Goal: Task Accomplishment & Management: Manage account settings

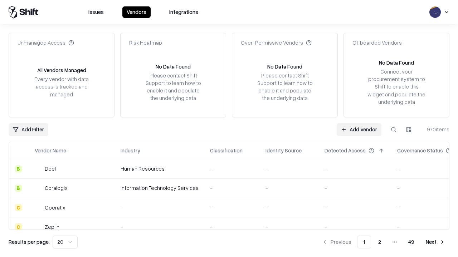
click at [359, 129] on link "Add Vendor" at bounding box center [358, 129] width 45 height 13
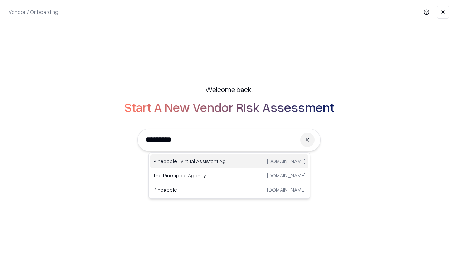
click at [229, 162] on div "Pineapple | Virtual Assistant Agency [DOMAIN_NAME]" at bounding box center [229, 161] width 158 height 14
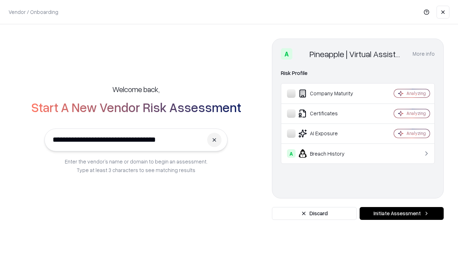
type input "**********"
click at [401, 214] on button "Initiate Assessment" at bounding box center [401, 213] width 84 height 13
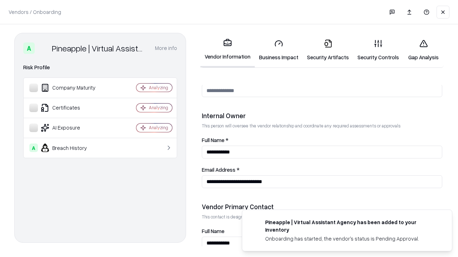
scroll to position [370, 0]
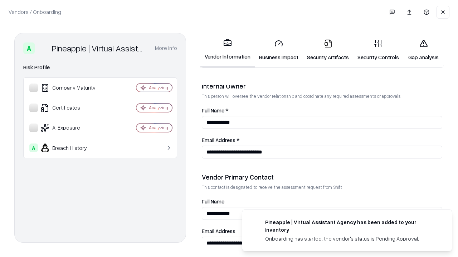
click at [328, 50] on link "Security Artifacts" at bounding box center [328, 50] width 50 height 33
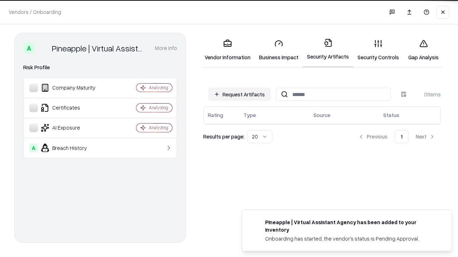
click at [239, 94] on button "Request Artifacts" at bounding box center [239, 94] width 62 height 13
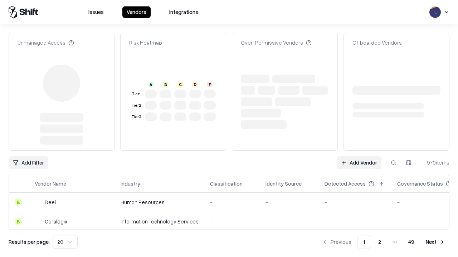
click at [359, 157] on link "Add Vendor" at bounding box center [358, 163] width 45 height 13
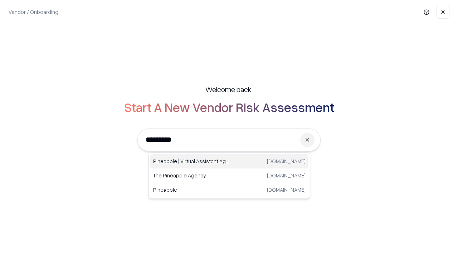
click at [229, 162] on div "Pineapple | Virtual Assistant Agency [DOMAIN_NAME]" at bounding box center [229, 161] width 158 height 14
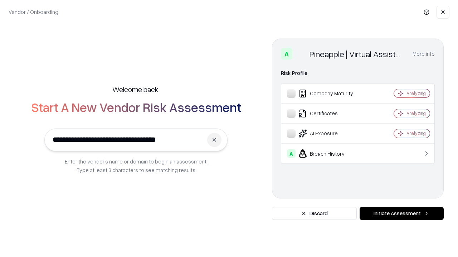
type input "**********"
click at [401, 214] on button "Initiate Assessment" at bounding box center [401, 213] width 84 height 13
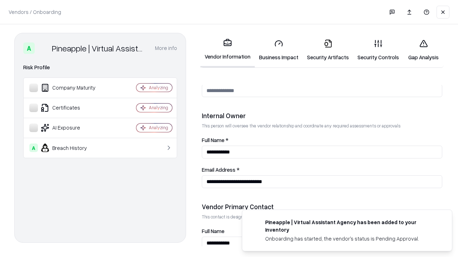
scroll to position [370, 0]
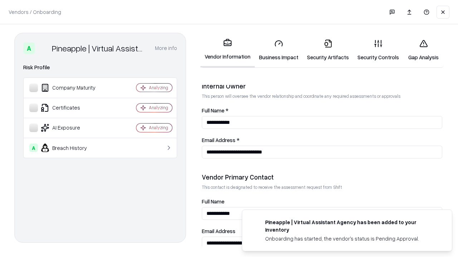
click at [423, 50] on link "Gap Analysis" at bounding box center [423, 50] width 40 height 33
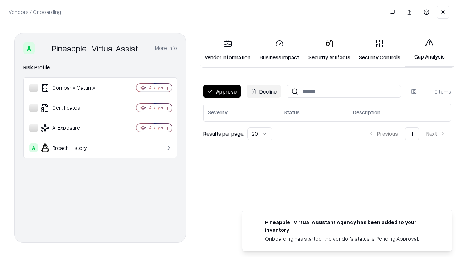
click at [222, 92] on button "Approve" at bounding box center [222, 91] width 38 height 13
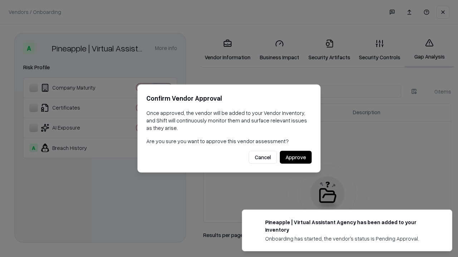
click at [295, 157] on button "Approve" at bounding box center [296, 157] width 32 height 13
